Goal: Participate in discussion: Engage in conversation with other users on a specific topic

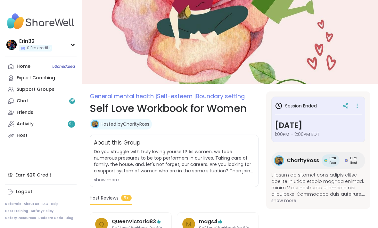
click at [161, 2] on img at bounding box center [230, 42] width 296 height 84
click at [159, 2] on img at bounding box center [230, 42] width 296 height 84
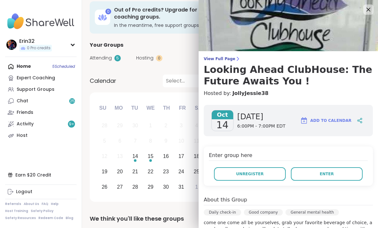
click at [320, 178] on button "Enter" at bounding box center [327, 174] width 72 height 13
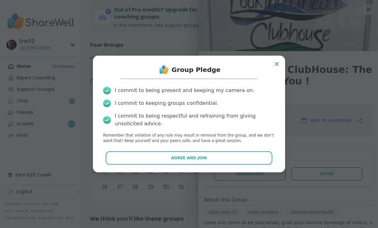
click at [271, 160] on button "Agree and Join" at bounding box center [189, 158] width 167 height 13
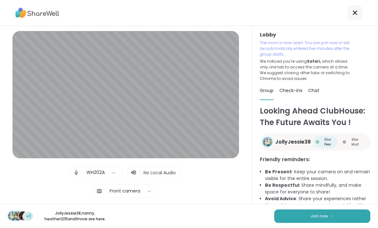
click at [341, 215] on button "Join now" at bounding box center [322, 216] width 96 height 13
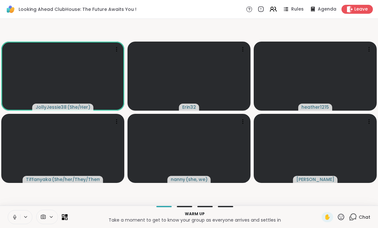
click at [5, 125] on video at bounding box center [62, 148] width 123 height 69
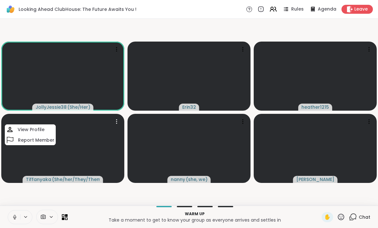
click at [106, 157] on video at bounding box center [62, 148] width 123 height 69
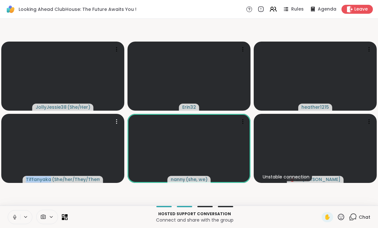
click at [340, 29] on video-player-container "JollyJessie38 ( She/Her ) Erin32 heather1215 [PERSON_NAME] ( She/her/They/Them …" at bounding box center [189, 112] width 370 height 182
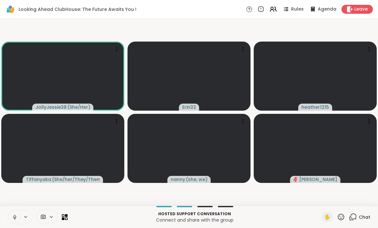
click at [362, 218] on span "Chat" at bounding box center [365, 217] width 12 height 6
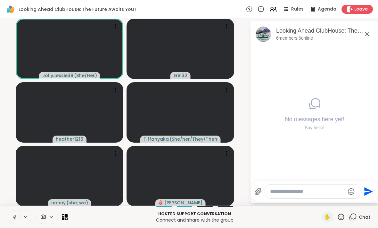
click at [300, 189] on textarea "Type your message" at bounding box center [307, 192] width 75 height 6
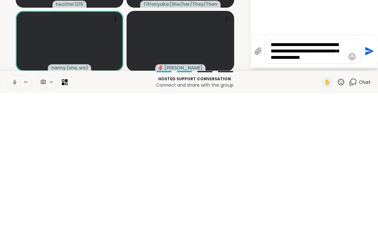
type textarea "**********"
click at [367, 181] on icon "Send" at bounding box center [369, 186] width 10 height 10
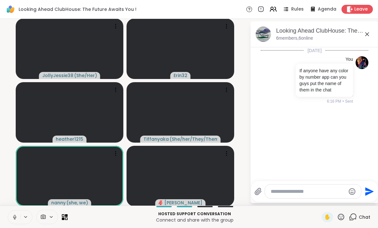
click at [368, 33] on icon at bounding box center [367, 34] width 4 height 4
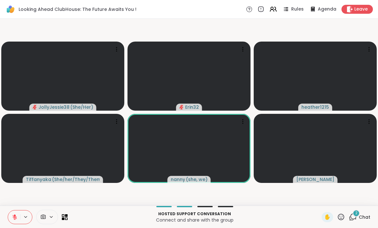
click at [363, 215] on span "Chat" at bounding box center [365, 217] width 12 height 6
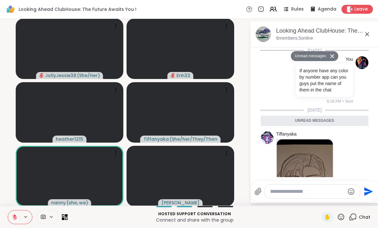
scroll to position [204, 0]
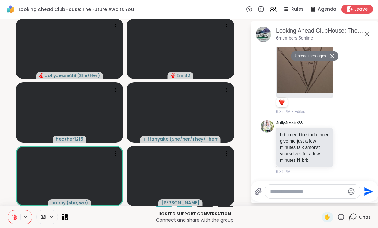
click at [334, 54] on icon at bounding box center [332, 56] width 4 height 4
click at [367, 36] on icon at bounding box center [367, 34] width 8 height 8
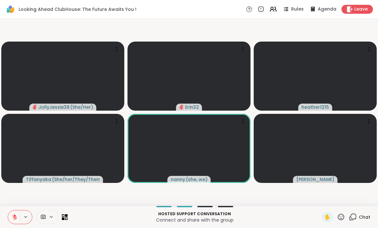
click at [359, 216] on div "Chat" at bounding box center [359, 217] width 21 height 10
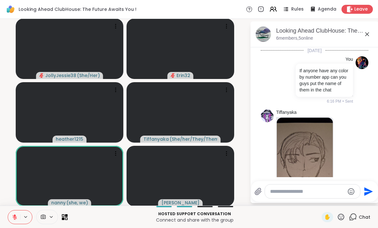
scroll to position [183, 0]
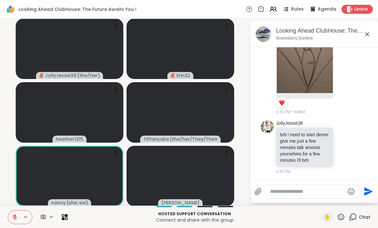
click at [367, 37] on icon at bounding box center [367, 34] width 8 height 8
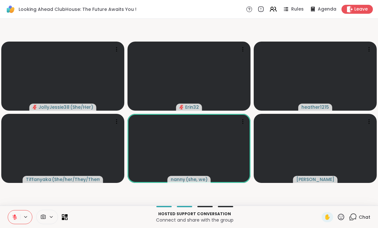
click at [356, 219] on icon at bounding box center [353, 217] width 8 height 8
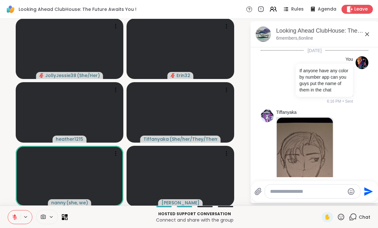
scroll to position [242, 0]
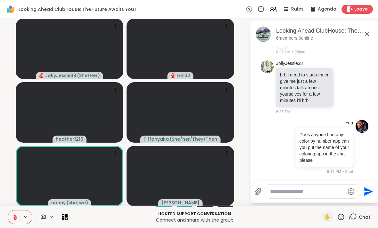
click at [365, 39] on div "Looking Ahead ClubHouse: The Future Awaits You !, [DATE] 6 members, 6 online" at bounding box center [324, 34] width 97 height 14
click at [369, 35] on icon at bounding box center [367, 34] width 8 height 8
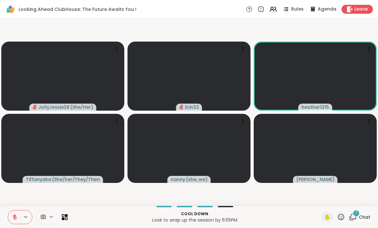
click at [363, 217] on span "Chat" at bounding box center [365, 217] width 12 height 6
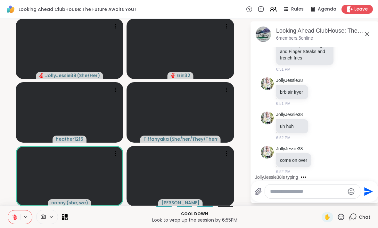
scroll to position [691, 0]
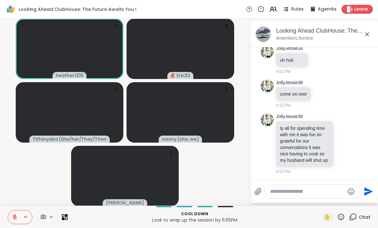
click at [315, 186] on div at bounding box center [312, 192] width 95 height 14
click at [308, 193] on textarea "Type your message" at bounding box center [307, 192] width 75 height 6
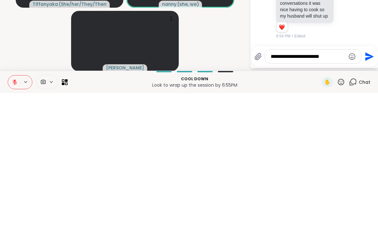
scroll to position [700, 0]
type textarea "**********"
click at [368, 187] on icon "Send" at bounding box center [369, 191] width 9 height 9
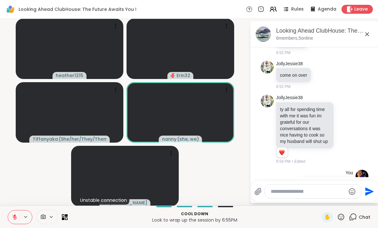
scroll to position [734, 0]
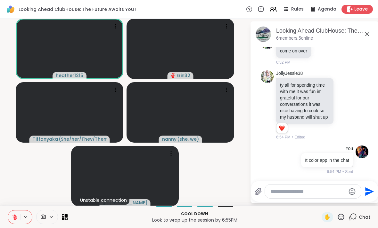
click at [365, 37] on icon at bounding box center [367, 34] width 8 height 8
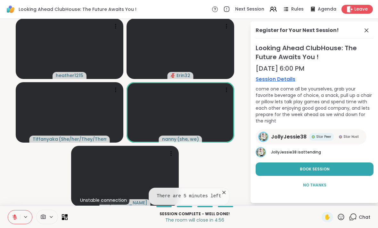
click at [348, 163] on button "Book Session" at bounding box center [315, 169] width 118 height 13
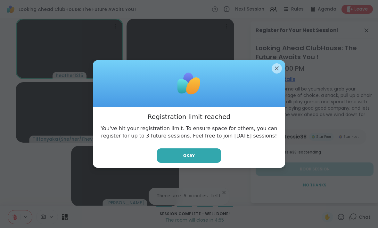
click at [208, 159] on button "Okay" at bounding box center [189, 156] width 64 height 14
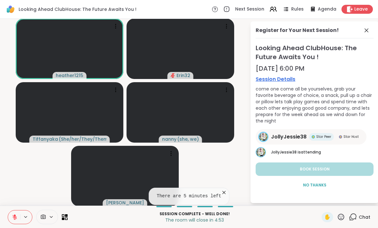
click at [321, 183] on span "No Thanks" at bounding box center [314, 186] width 23 height 6
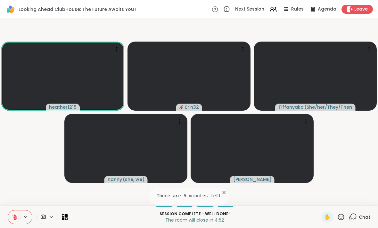
click at [351, 12] on icon at bounding box center [350, 9] width 6 height 6
click at [360, 8] on span "Leave" at bounding box center [360, 9] width 13 height 6
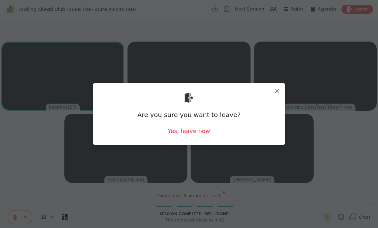
click at [193, 135] on div "Yes, leave now" at bounding box center [189, 131] width 42 height 8
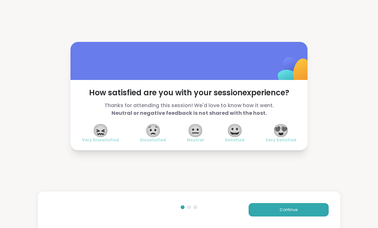
click at [284, 134] on span "😍" at bounding box center [281, 131] width 16 height 12
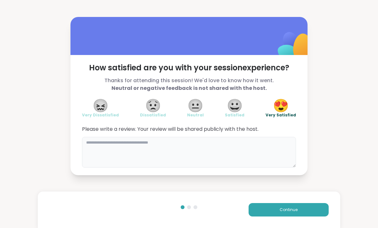
click at [233, 150] on textarea at bounding box center [189, 152] width 214 height 31
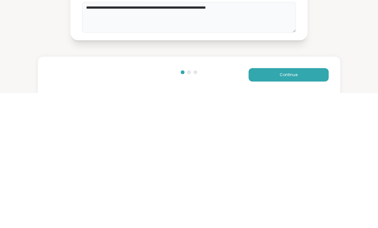
type textarea "**********"
click at [311, 203] on button "Continue" at bounding box center [289, 209] width 80 height 13
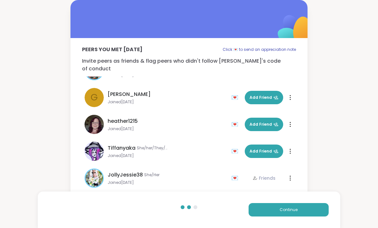
scroll to position [19, 0]
click at [267, 149] on span "Add Friend" at bounding box center [264, 152] width 29 height 6
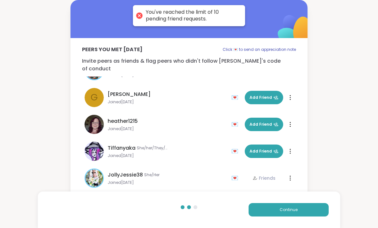
click at [281, 212] on span "Continue" at bounding box center [289, 210] width 18 height 6
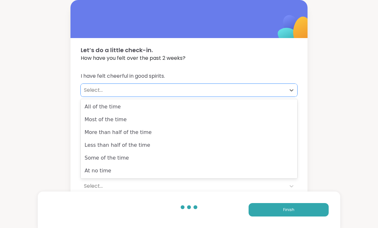
click at [260, 124] on div "Most of the time" at bounding box center [189, 119] width 217 height 13
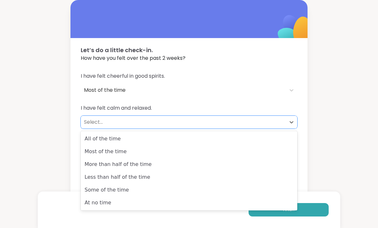
click at [267, 155] on div "Most of the time" at bounding box center [189, 151] width 217 height 13
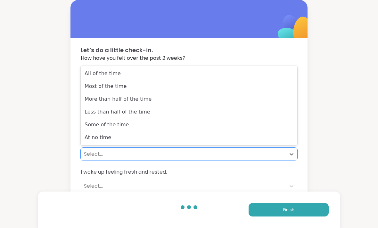
click at [265, 104] on div "More than half of the time" at bounding box center [189, 99] width 217 height 13
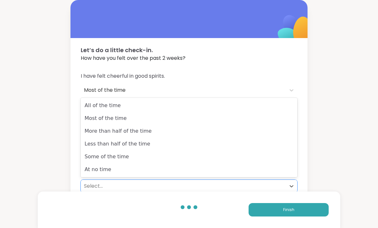
click at [268, 128] on div "More than half of the time" at bounding box center [189, 131] width 217 height 13
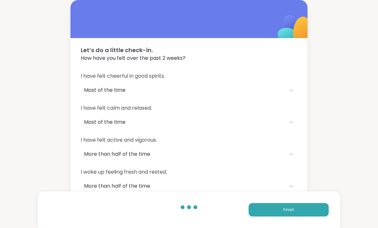
scroll to position [20, 0]
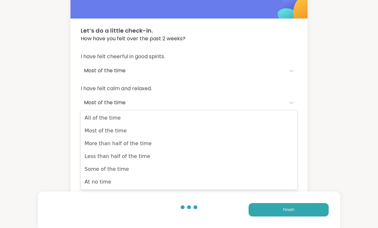
click at [261, 150] on div "Less than half of the time" at bounding box center [189, 156] width 217 height 13
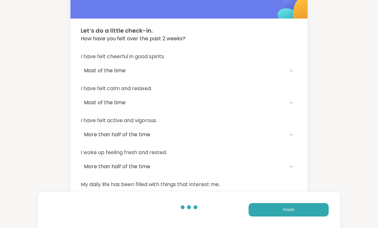
click at [290, 217] on button "Finish" at bounding box center [289, 209] width 80 height 13
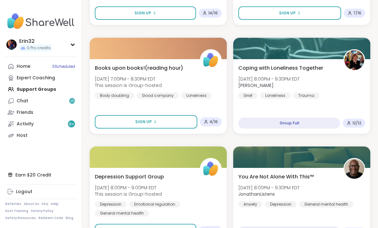
scroll to position [374, 0]
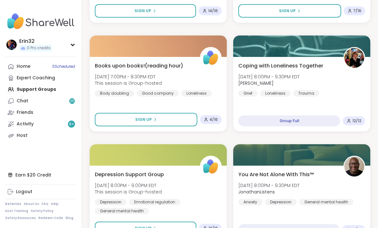
click at [42, 65] on link "Home 5 Scheduled" at bounding box center [40, 67] width 71 height 12
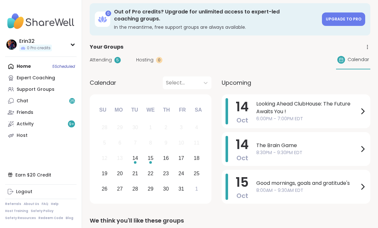
scroll to position [4, 0]
click at [309, 150] on span "8:30PM - 9:30PM EDT" at bounding box center [307, 153] width 103 height 7
